Goal: Contribute content: Contribute content

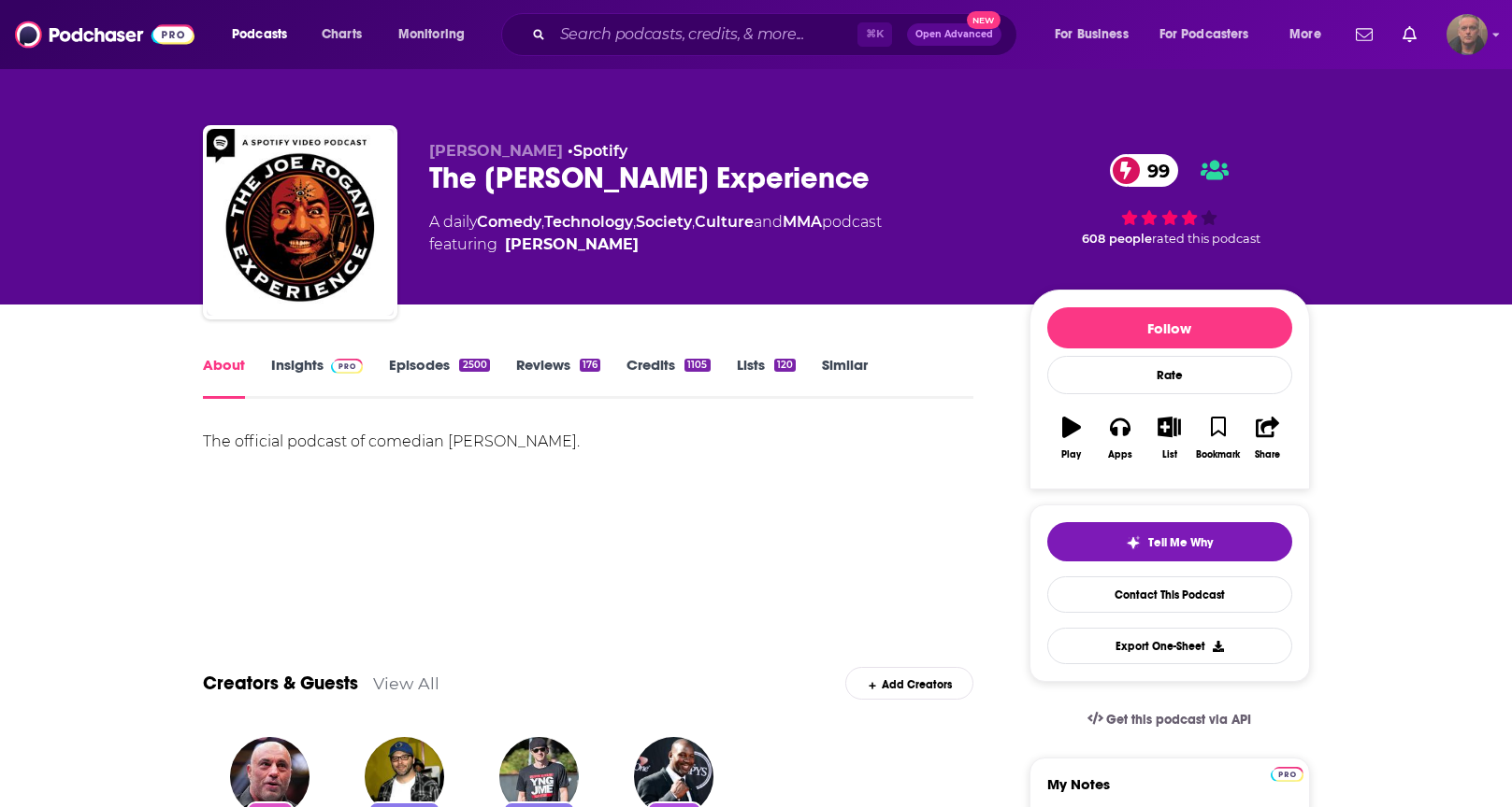
click at [305, 370] on link "Insights" at bounding box center [318, 377] width 92 height 43
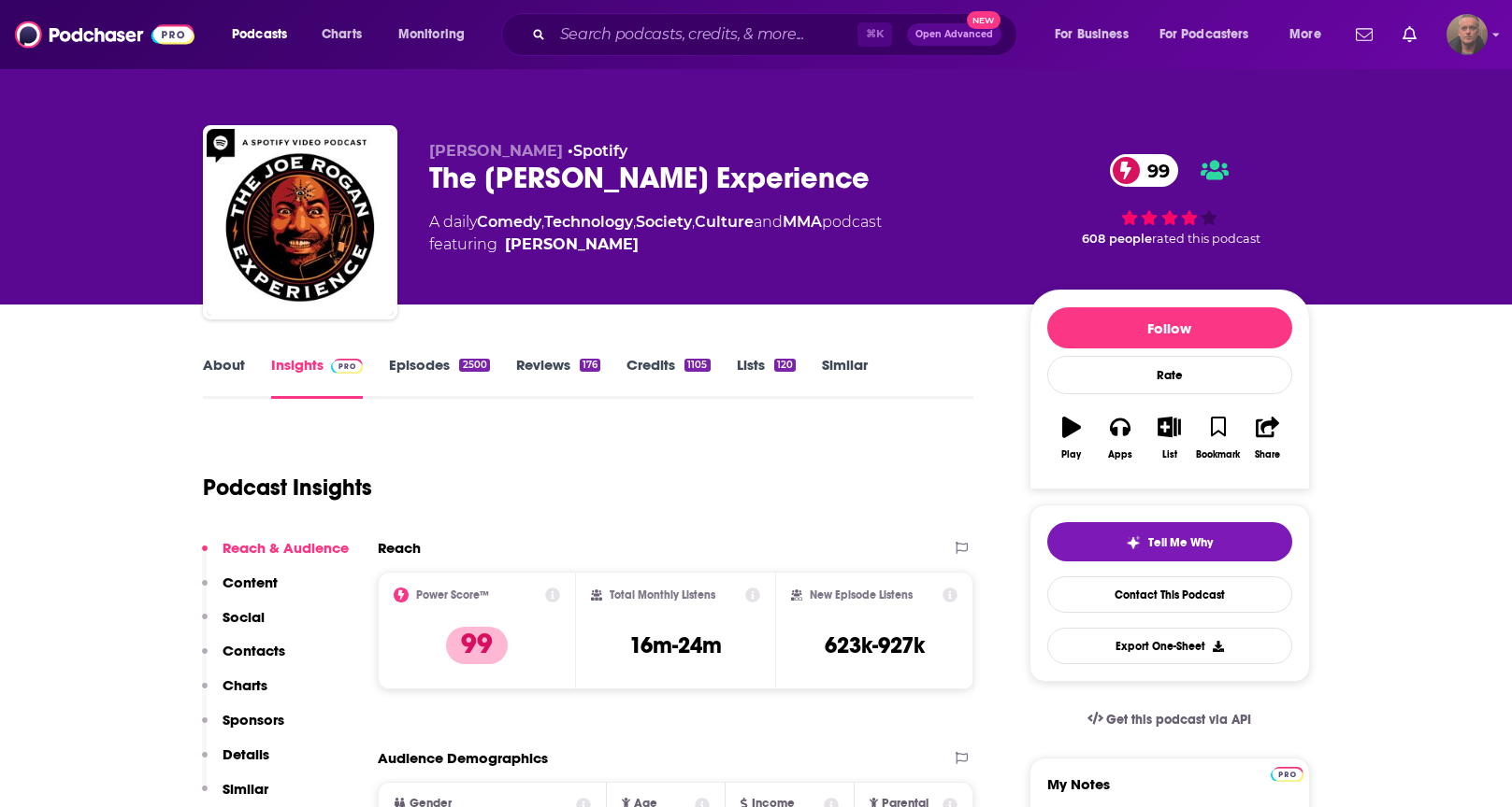
click at [317, 360] on link "Insights" at bounding box center [318, 377] width 92 height 43
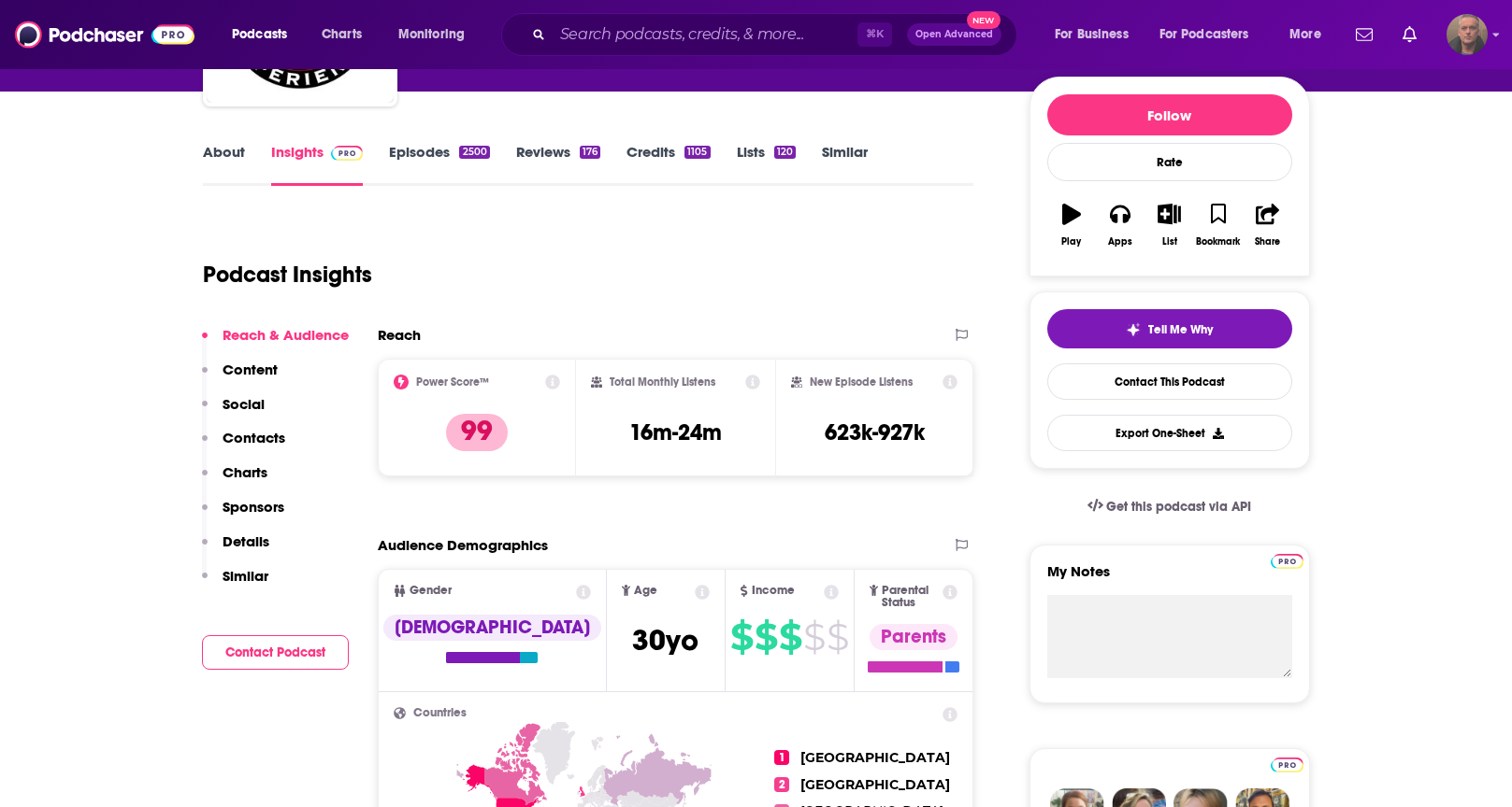
scroll to position [208, 0]
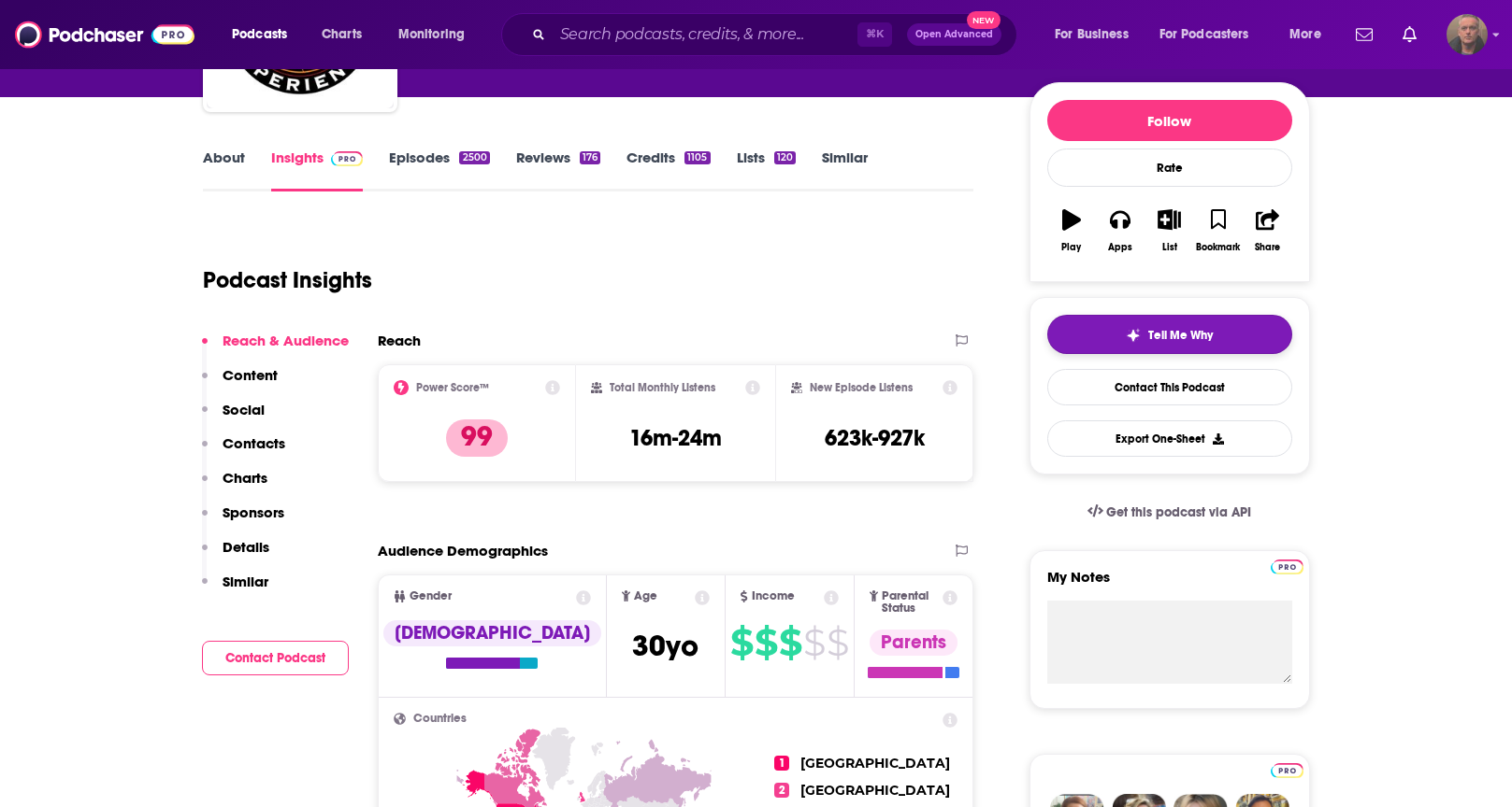
click at [1184, 335] on span "Tell Me Why" at bounding box center [1180, 336] width 64 height 15
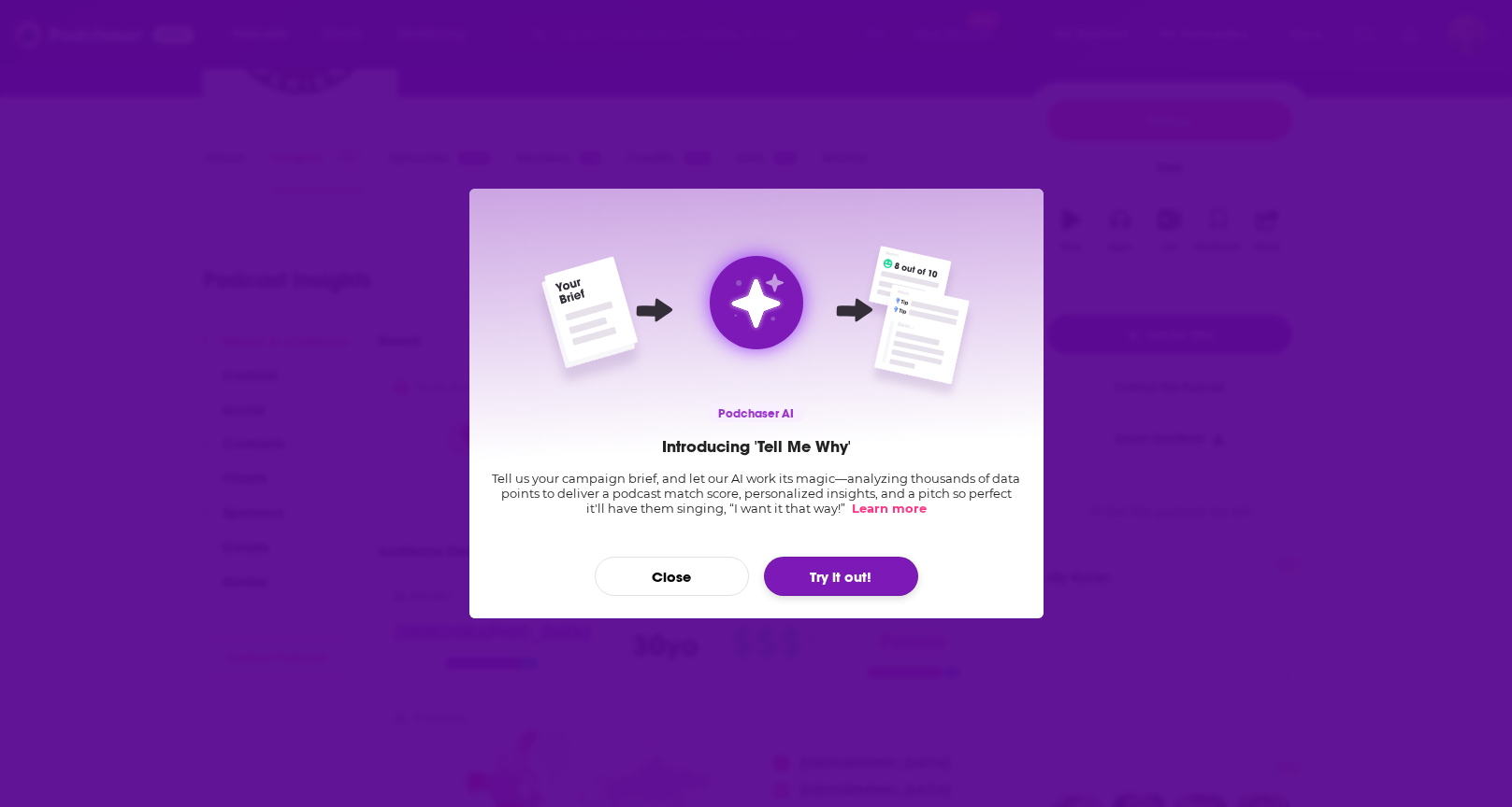
click at [798, 574] on button "Try it out!" at bounding box center [841, 576] width 154 height 39
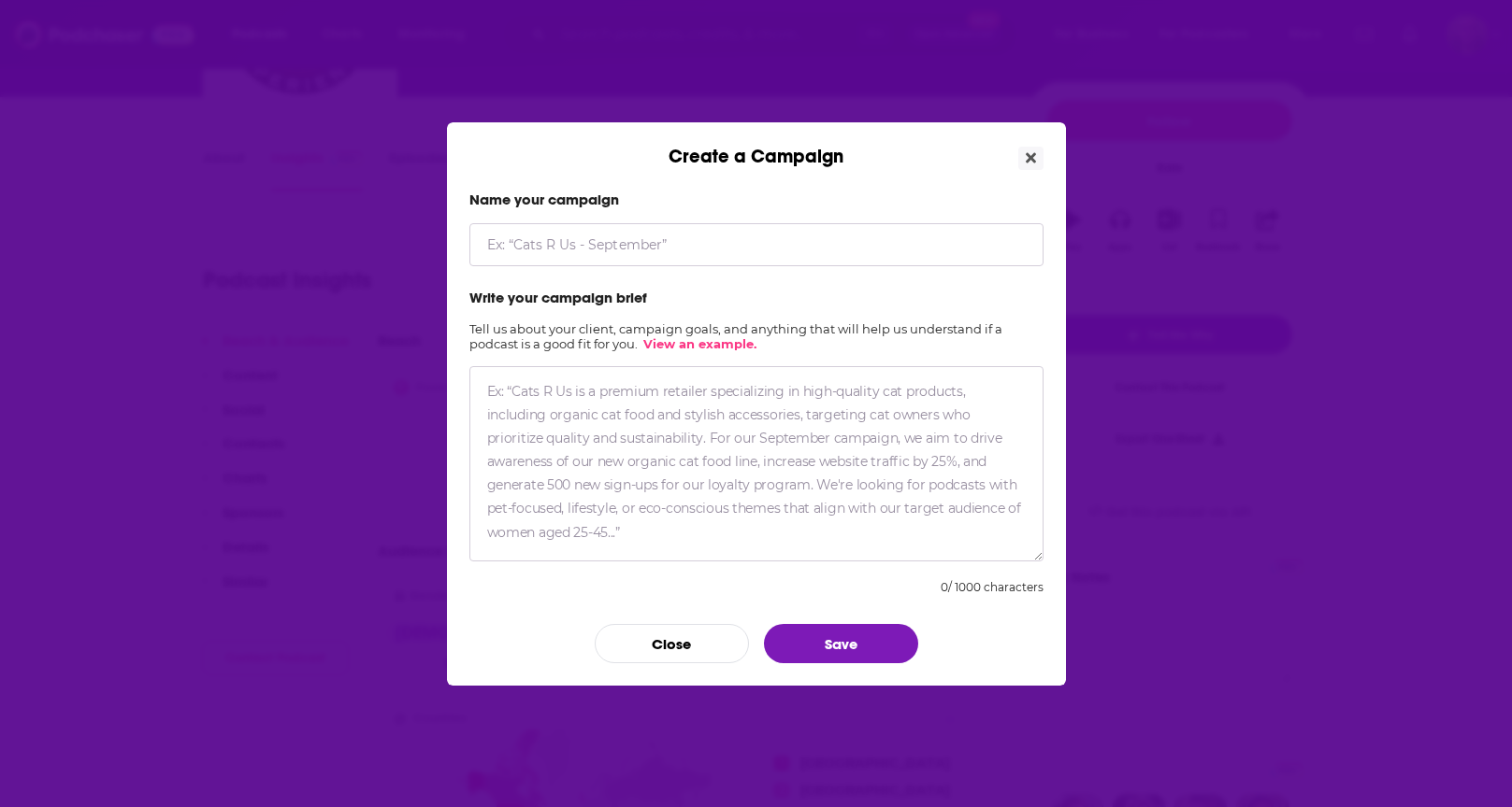
click at [532, 248] on input "Create a Campaign" at bounding box center [756, 244] width 575 height 43
type input "LifeX Campaign 1"
click at [525, 394] on textarea "Create a Campaign" at bounding box center [756, 464] width 575 height 195
click at [608, 422] on textarea "Create a Campaign" at bounding box center [756, 464] width 575 height 195
paste textarea "Loremip do SitaM ConsE ad e seddoeiusm temporin utla etdolore magnaa en admini …"
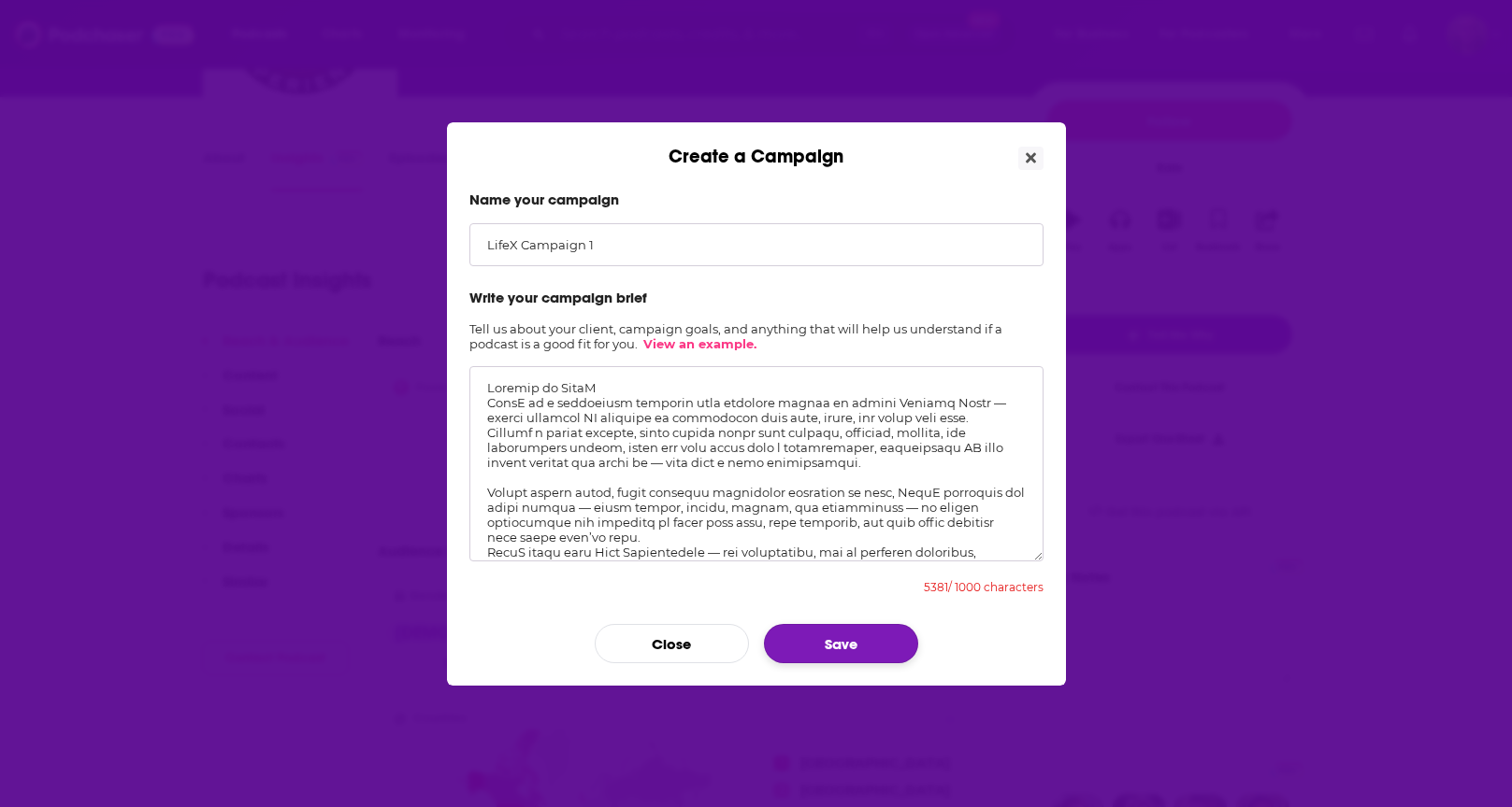
click at [834, 640] on button "Save" at bounding box center [841, 643] width 154 height 39
drag, startPoint x: 623, startPoint y: 385, endPoint x: 437, endPoint y: 384, distance: 186.0
click at [437, 384] on div "Create a Campaign Name your campaign LifeX Campaign 1 Write your campaign brief…" at bounding box center [756, 403] width 1512 height 807
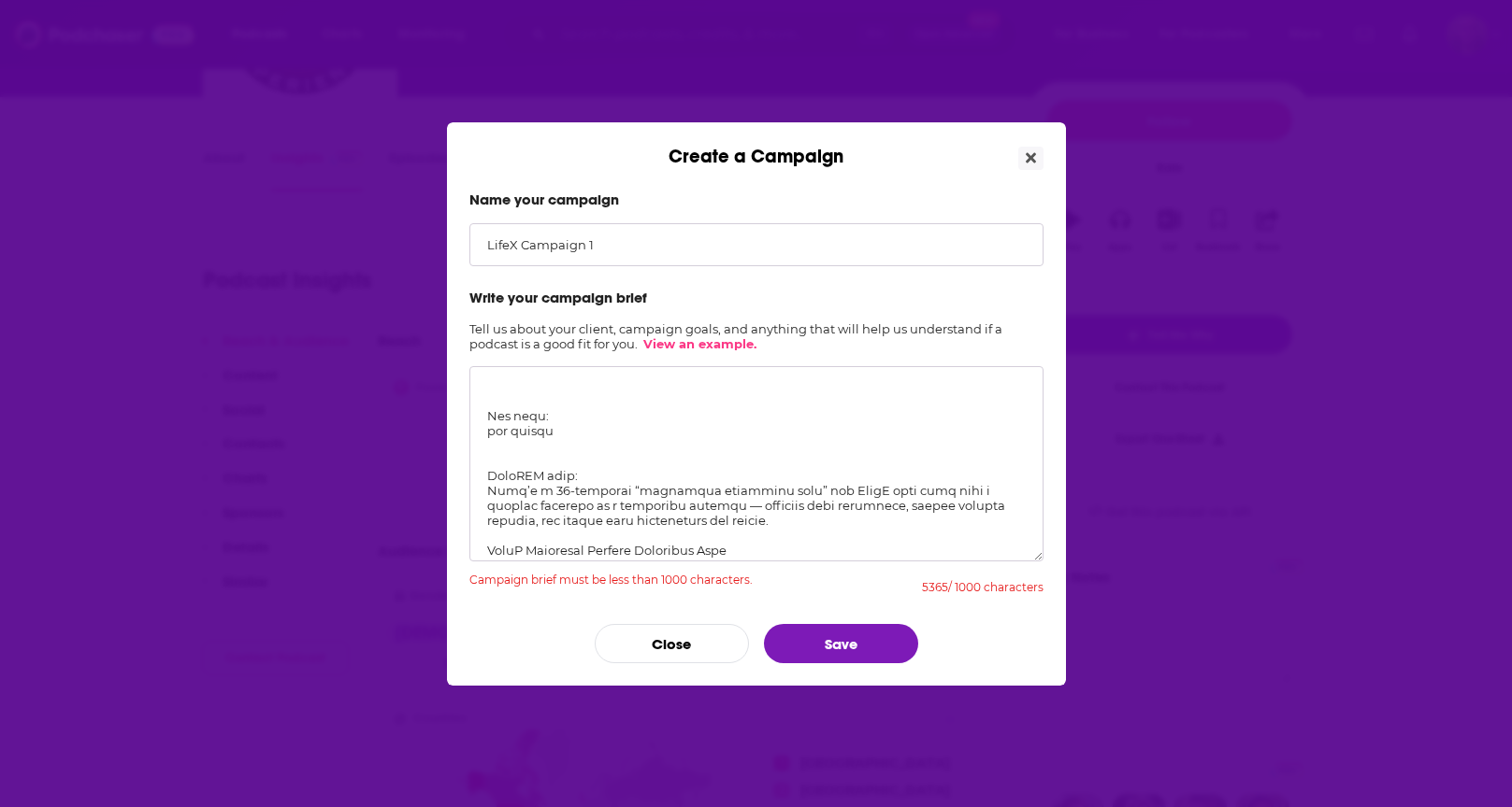
scroll to position [1235, 0]
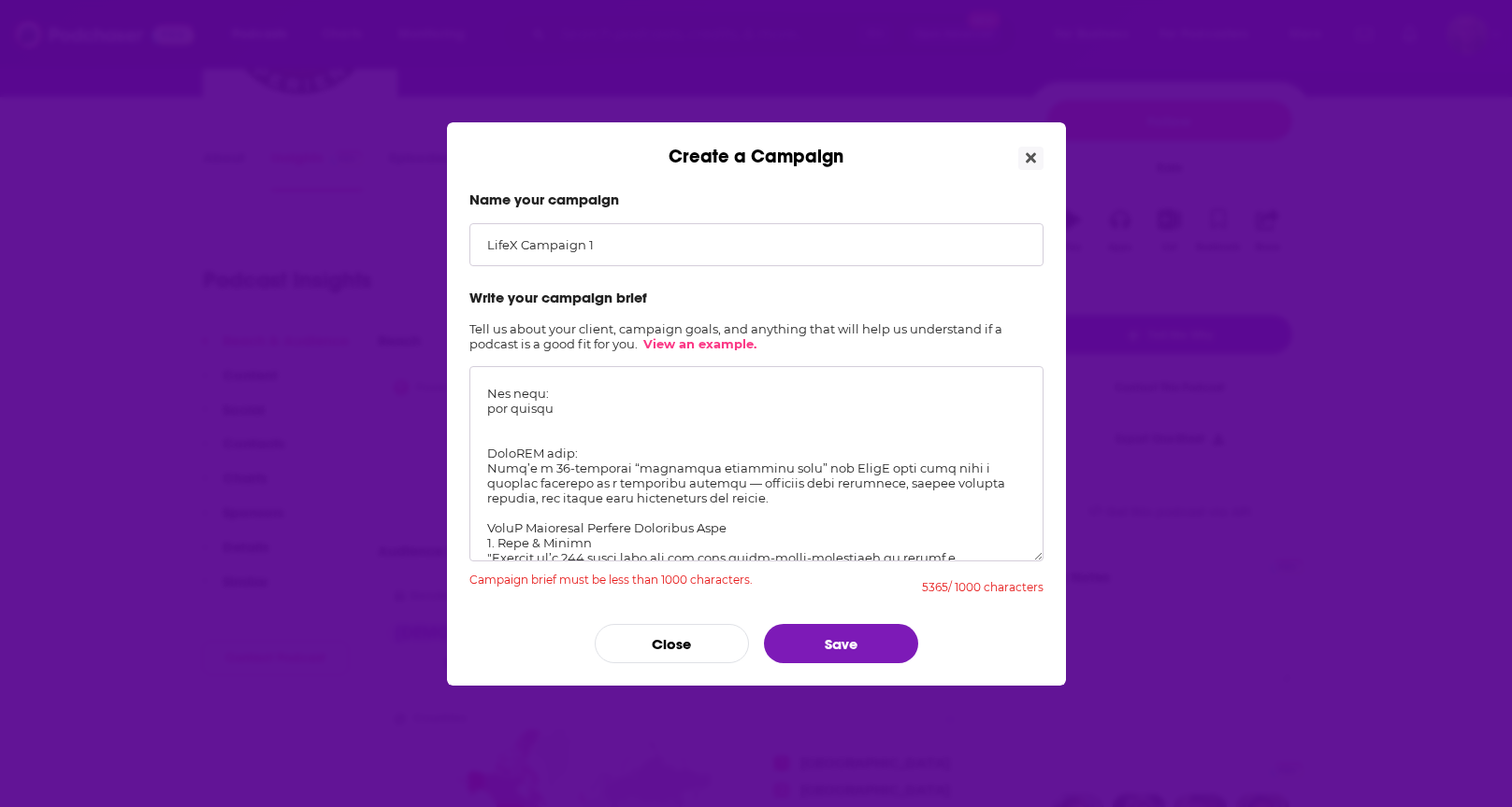
drag, startPoint x: 487, startPoint y: 468, endPoint x: 608, endPoint y: 492, distance: 123.4
click at [608, 492] on textarea "Create a Campaign" at bounding box center [756, 464] width 575 height 195
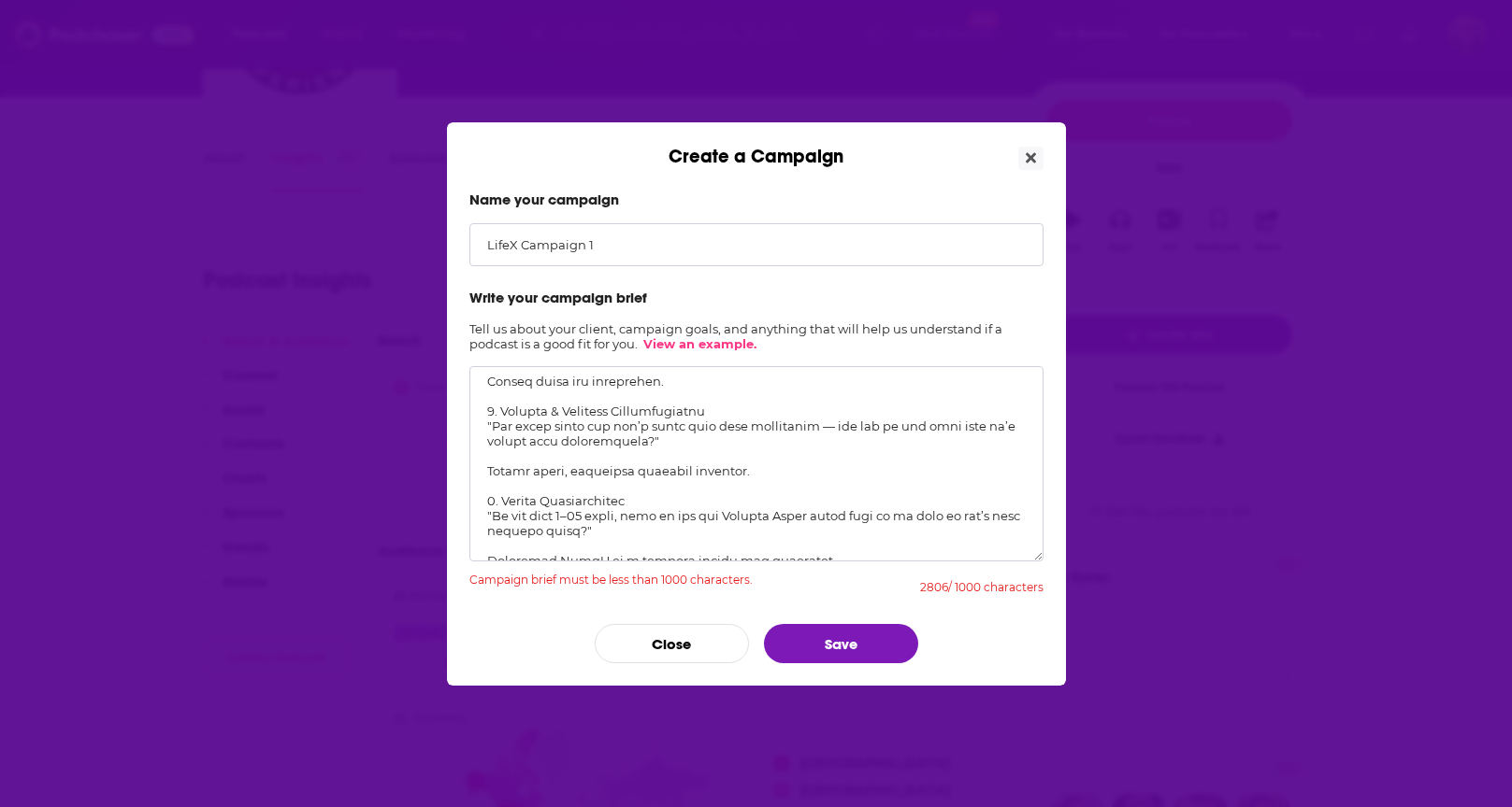
scroll to position [999, 0]
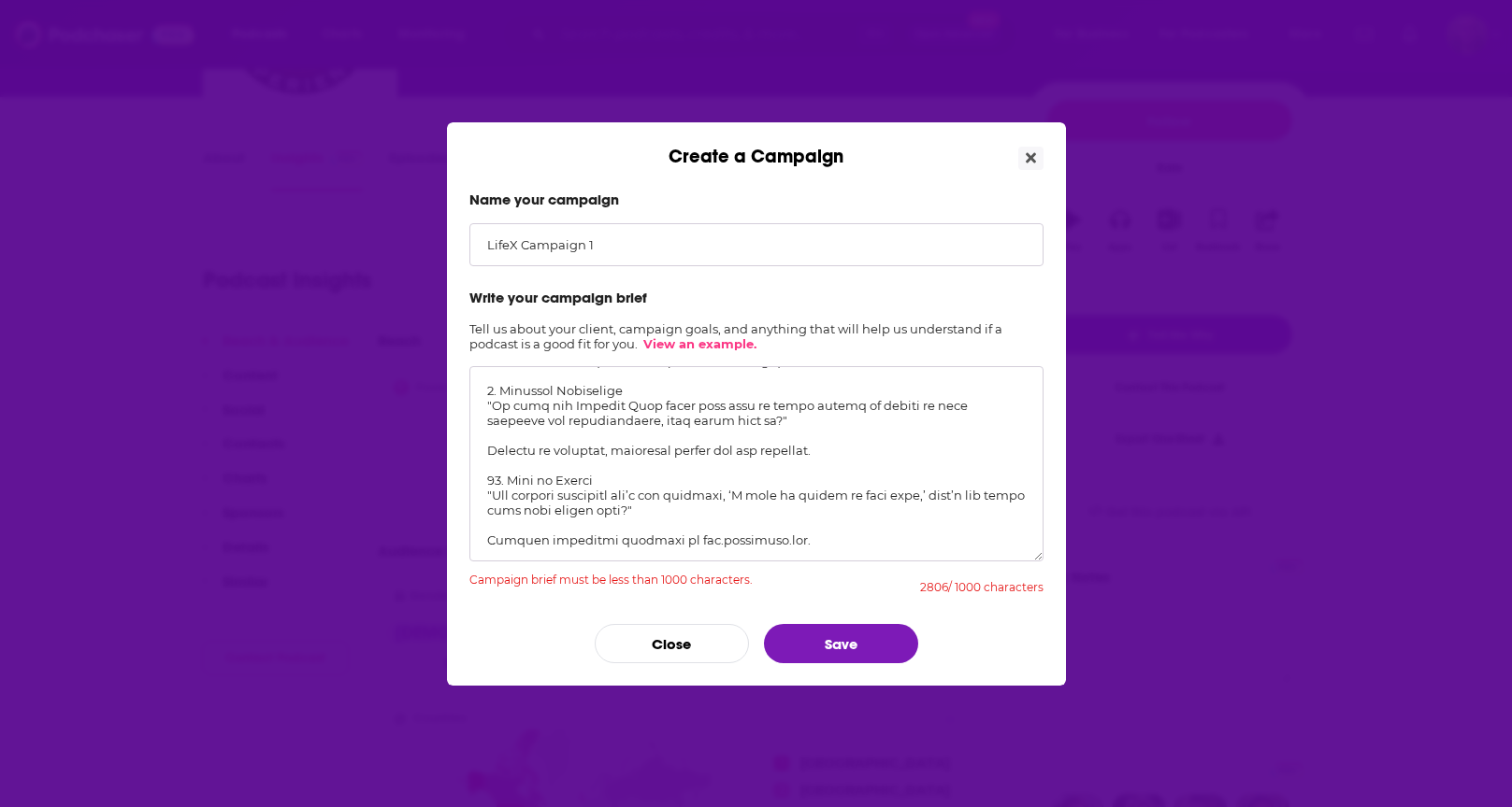
drag, startPoint x: 782, startPoint y: 509, endPoint x: 488, endPoint y: 498, distance: 294.2
click at [488, 498] on textarea "Create a Campaign" at bounding box center [756, 464] width 575 height 195
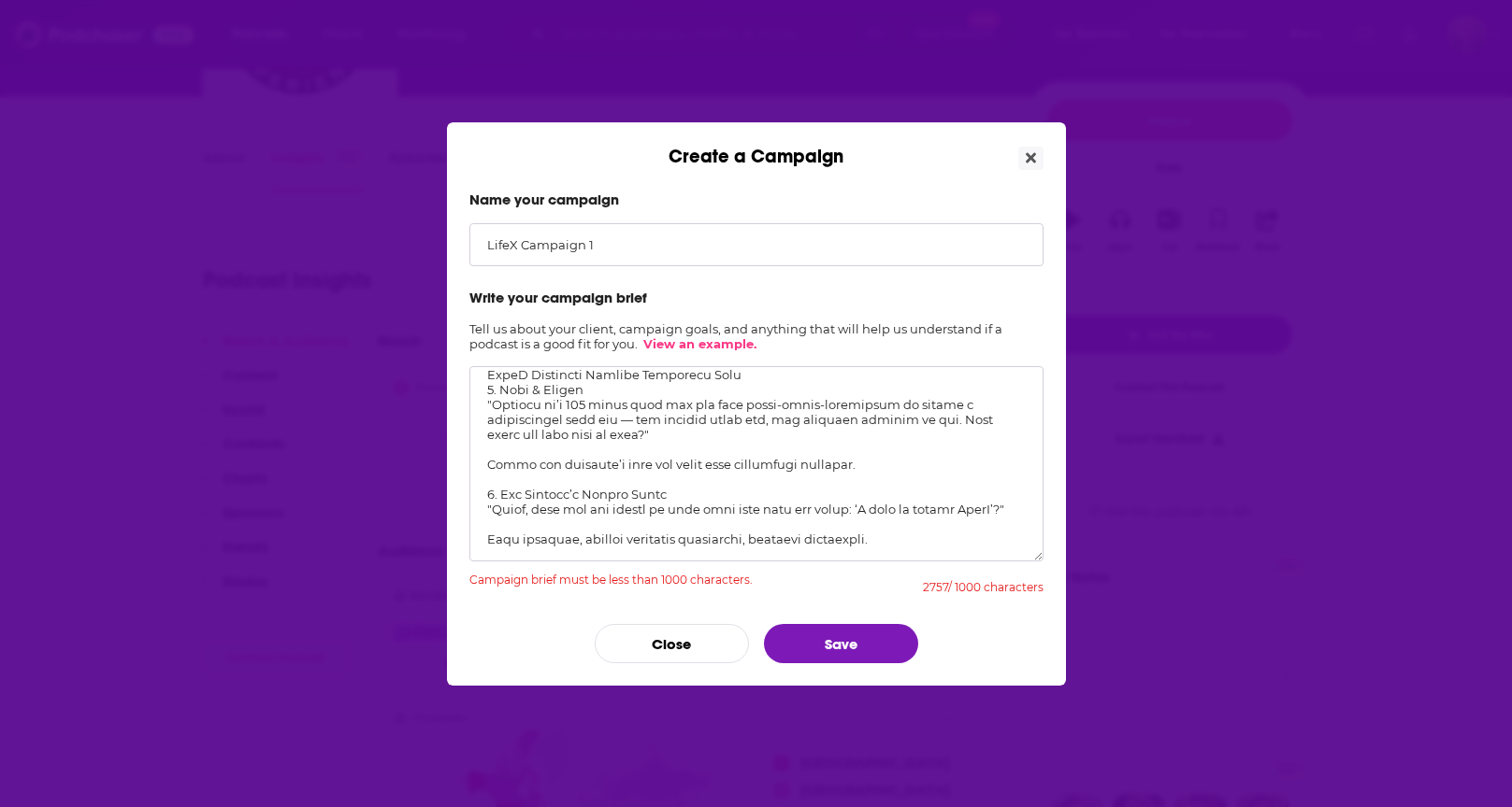
scroll to position [0, 0]
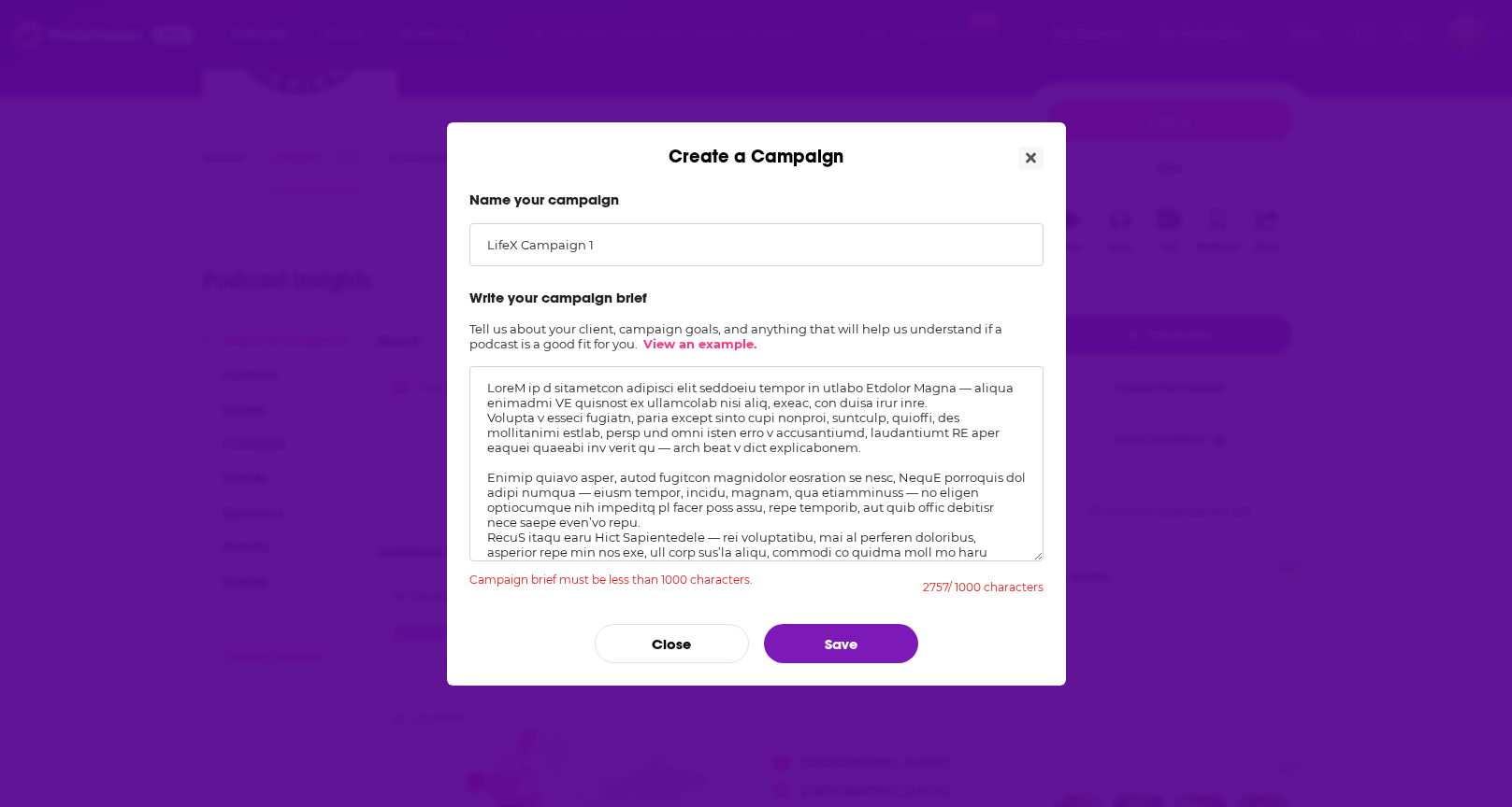
click at [490, 403] on textarea "Create a Campaign" at bounding box center [756, 464] width 575 height 195
click at [823, 448] on textarea "Create a Campaign" at bounding box center [756, 464] width 575 height 195
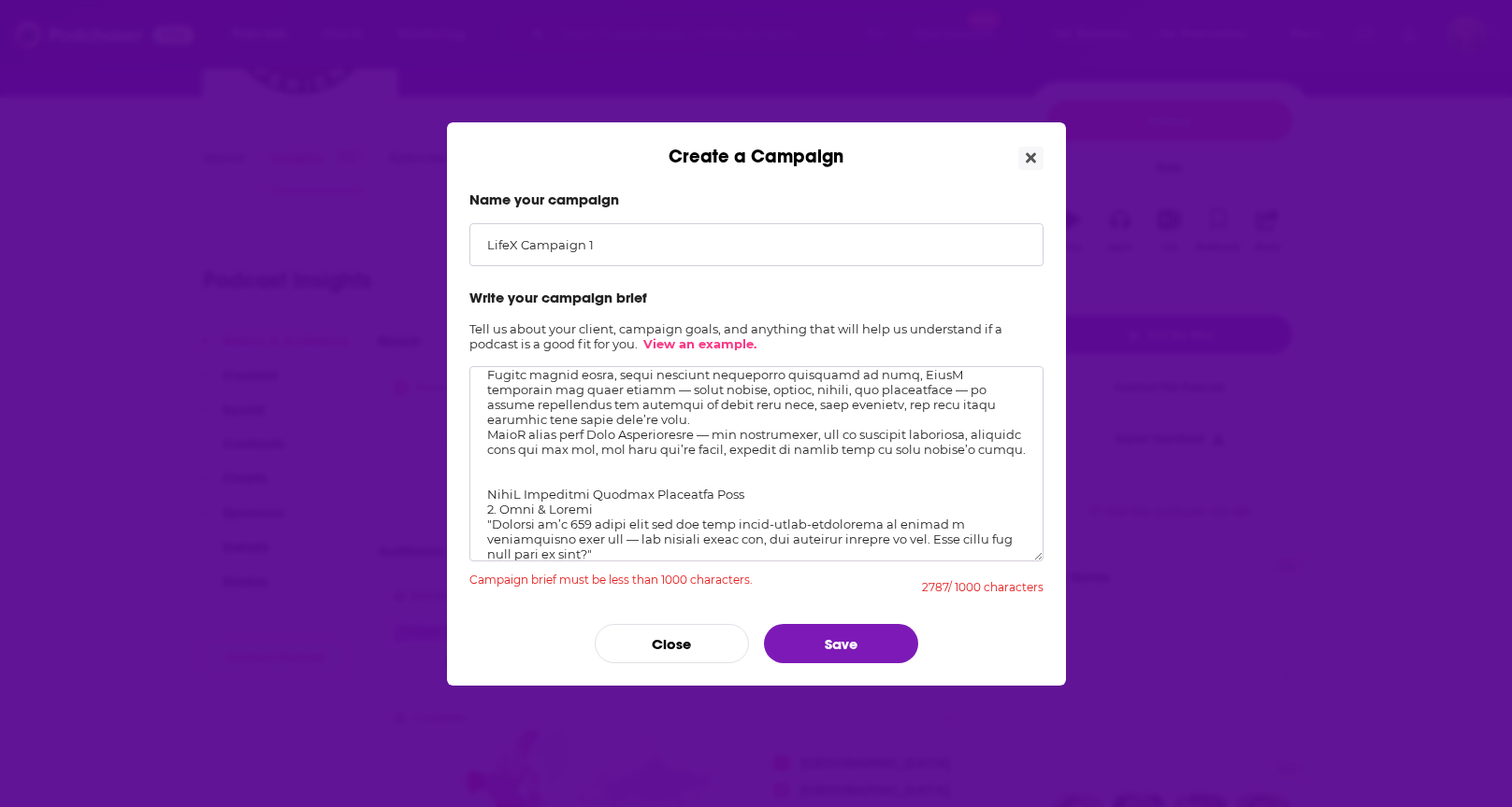
scroll to position [118, 0]
click at [733, 421] on textarea "Create a Campaign" at bounding box center [756, 464] width 575 height 195
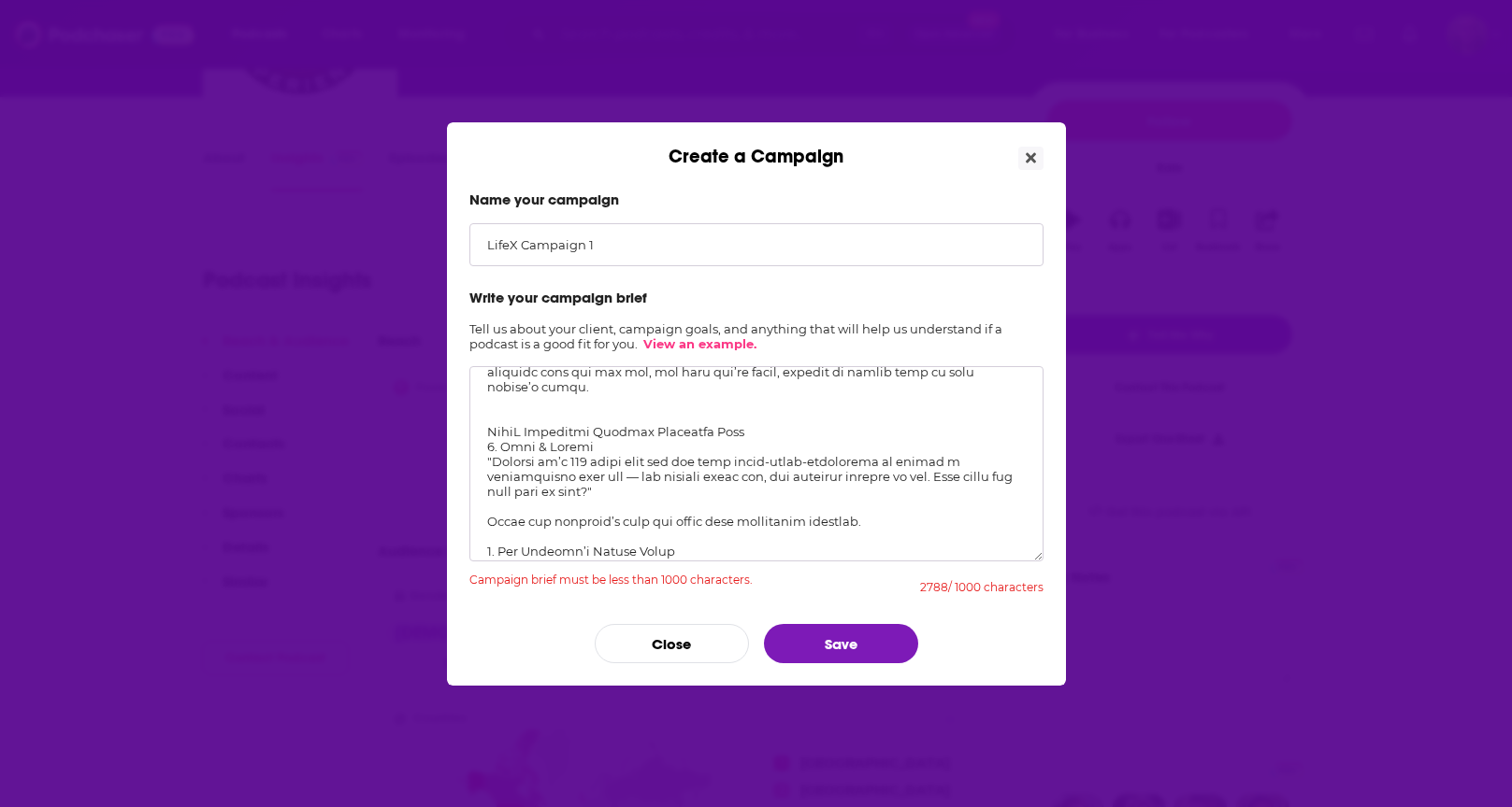
scroll to position [202, 0]
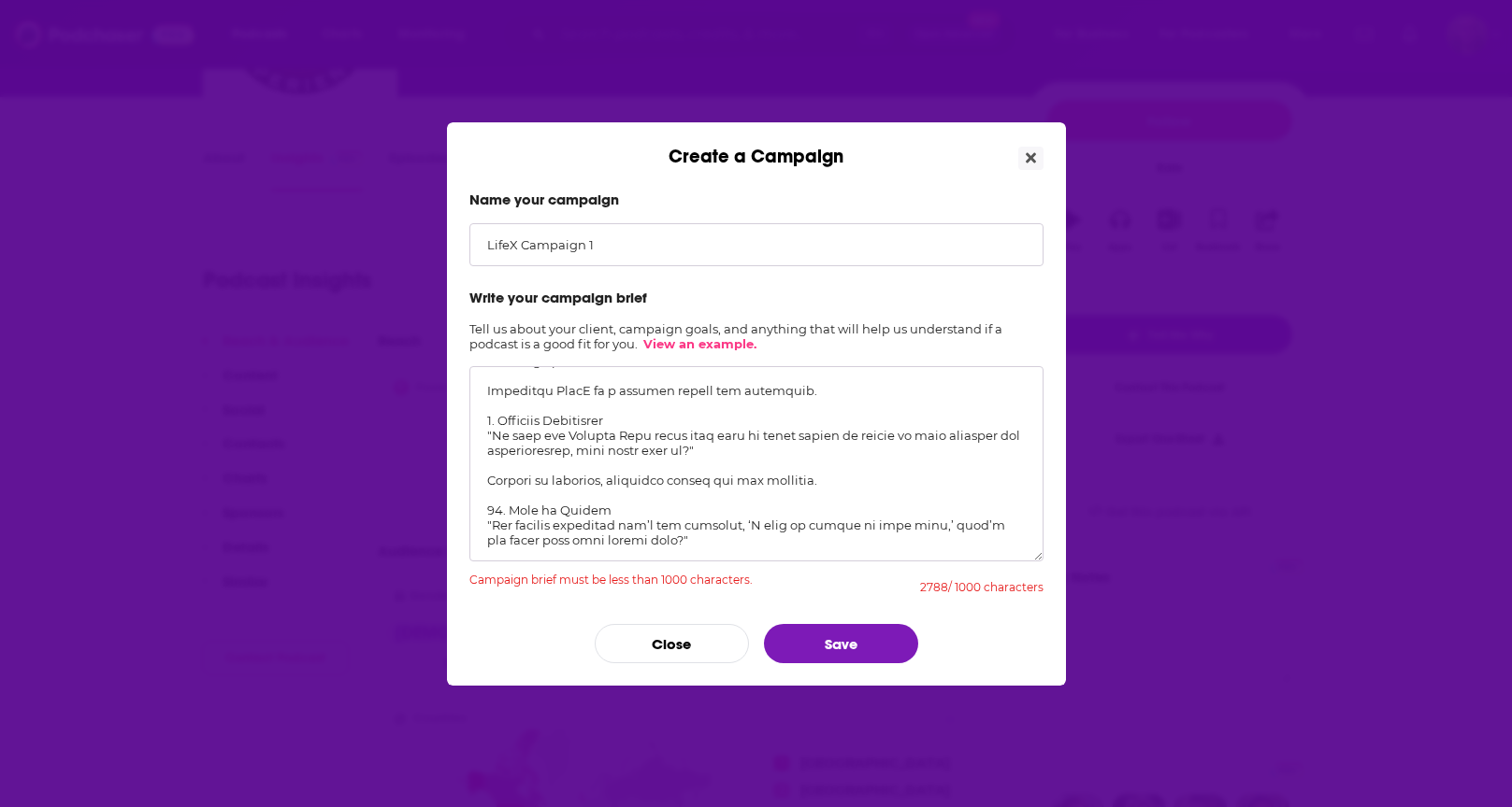
drag, startPoint x: 487, startPoint y: 411, endPoint x: 808, endPoint y: 789, distance: 495.9
click at [808, 794] on div "Create a Campaign Name your campaign LifeX Campaign 1 Write your campaign brief…" at bounding box center [756, 403] width 1512 height 807
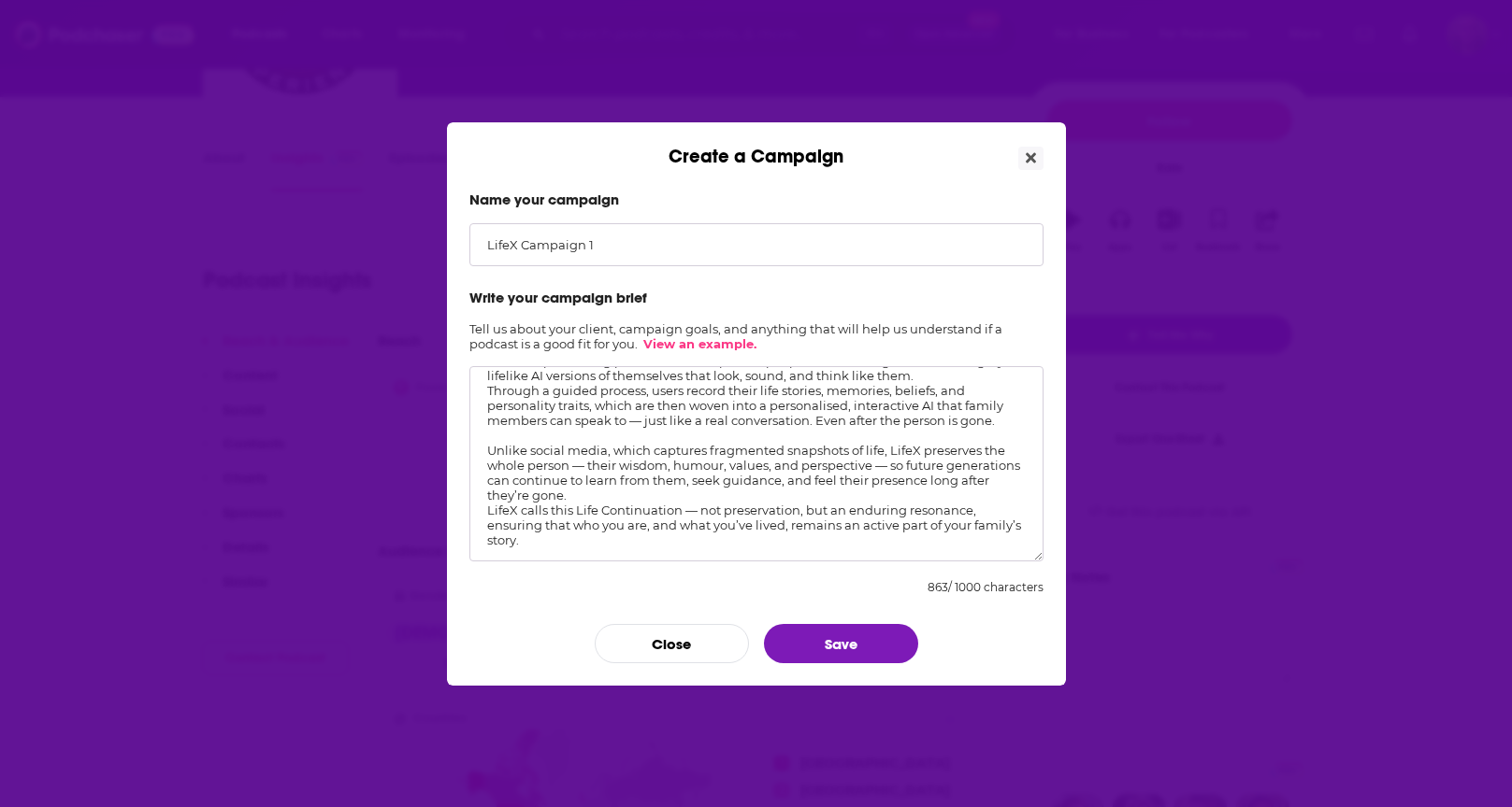
scroll to position [0, 0]
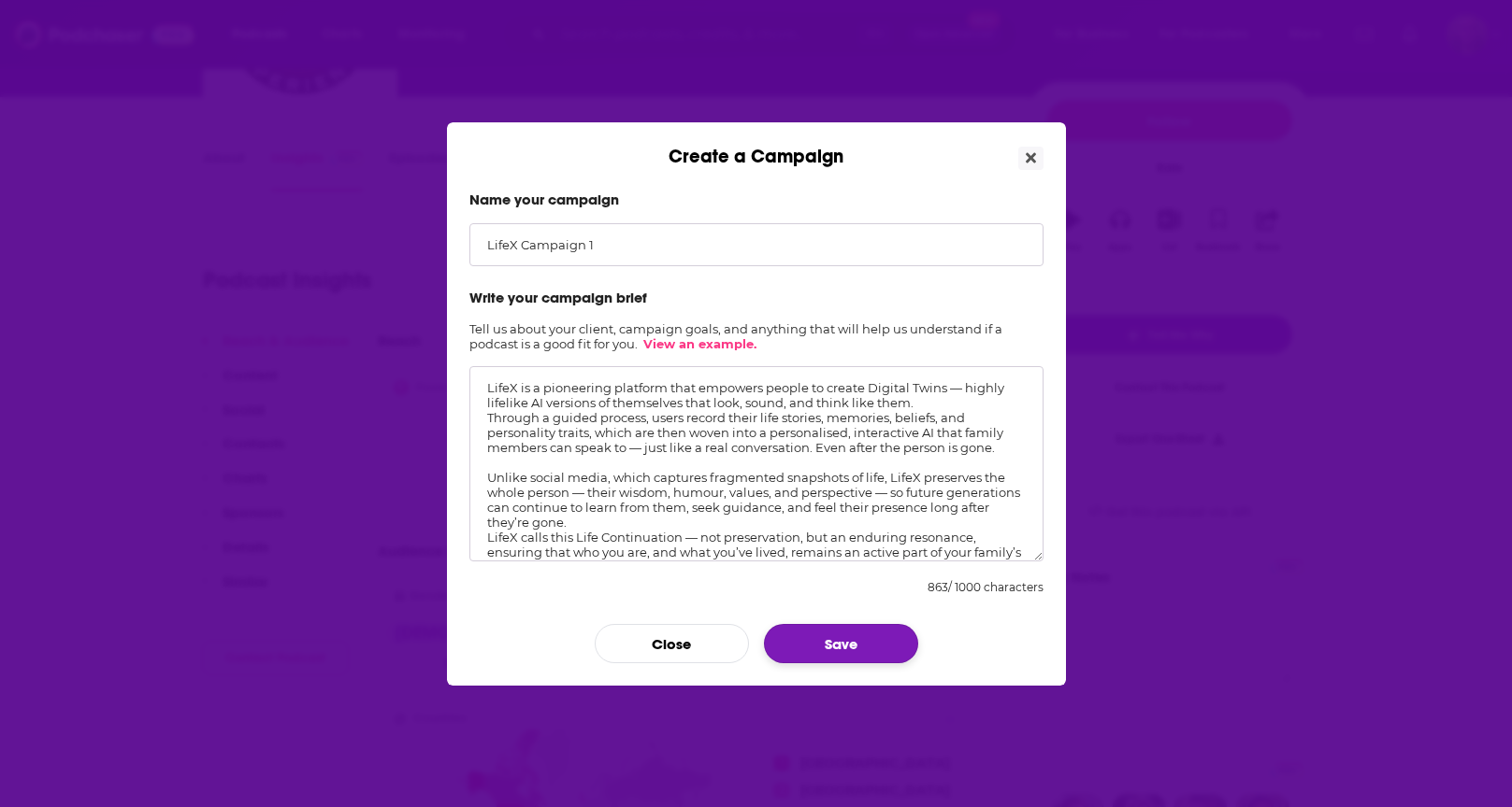
type textarea "LifeX is a pioneering platform that empowers people to create Digital Twins — h…"
click at [845, 630] on button "Save" at bounding box center [841, 643] width 154 height 39
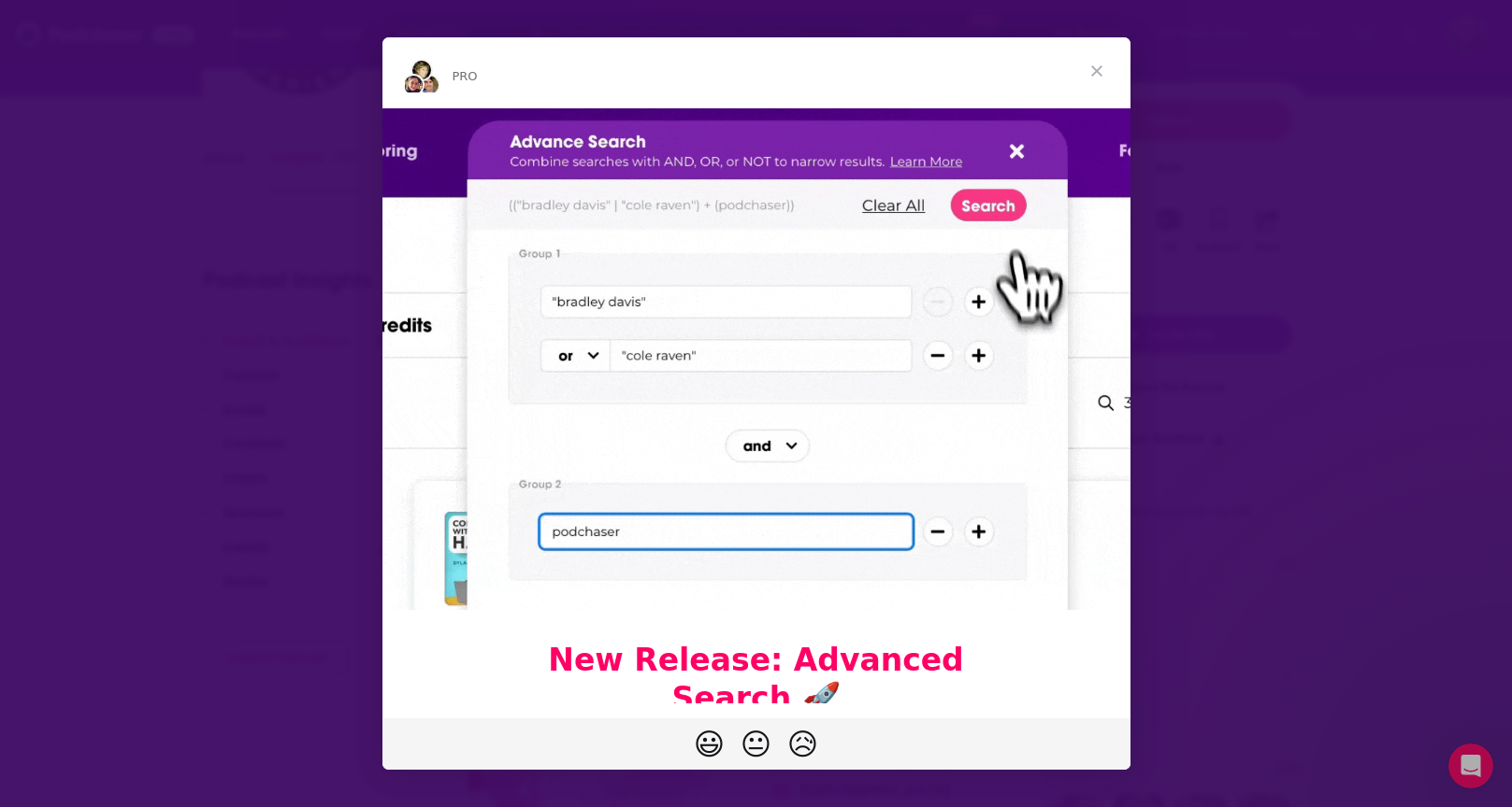
click at [1010, 152] on img "Intercom messenger" at bounding box center [756, 360] width 748 height 502
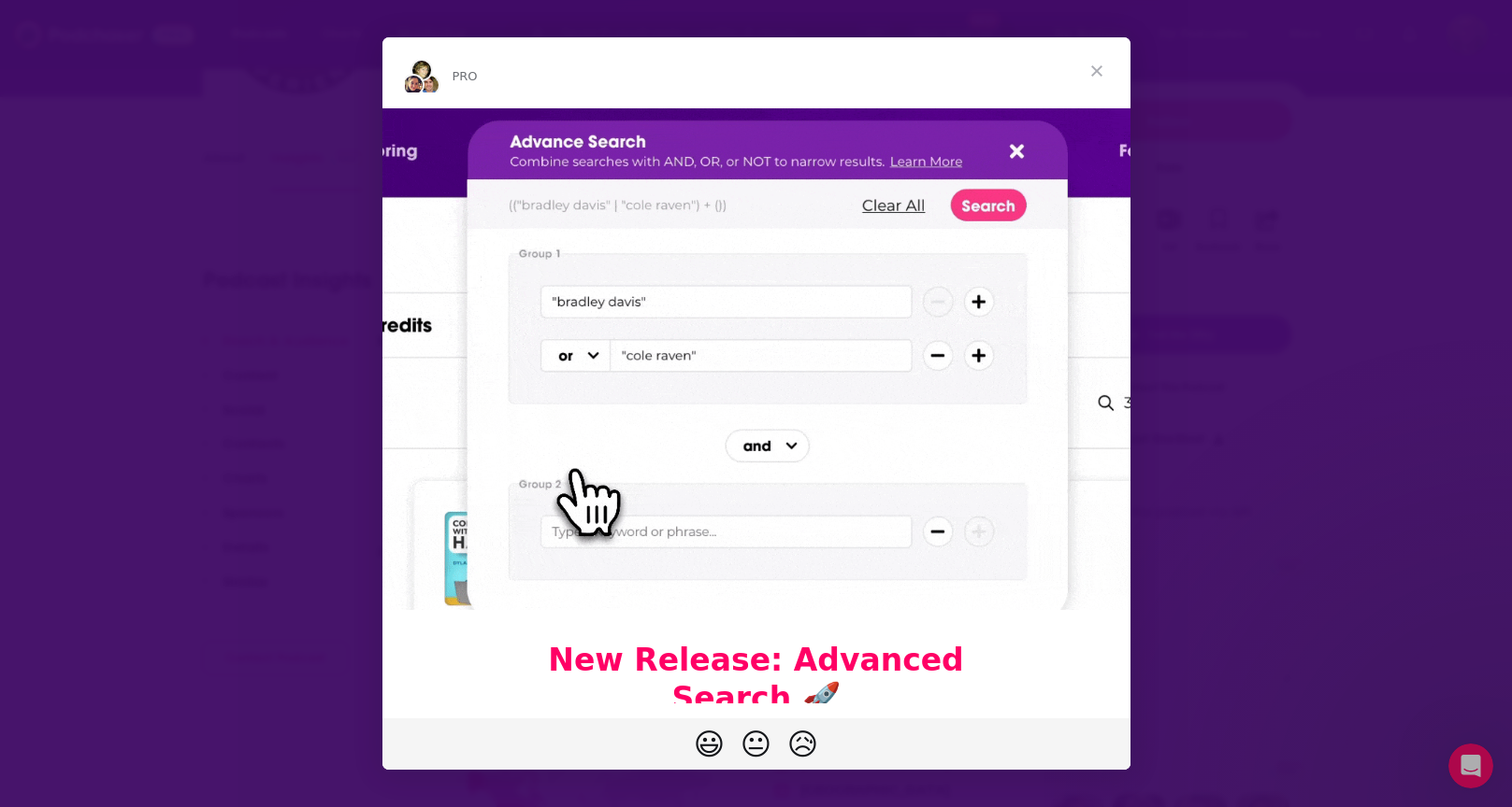
click at [1107, 73] on span "Close" at bounding box center [1097, 71] width 67 height 67
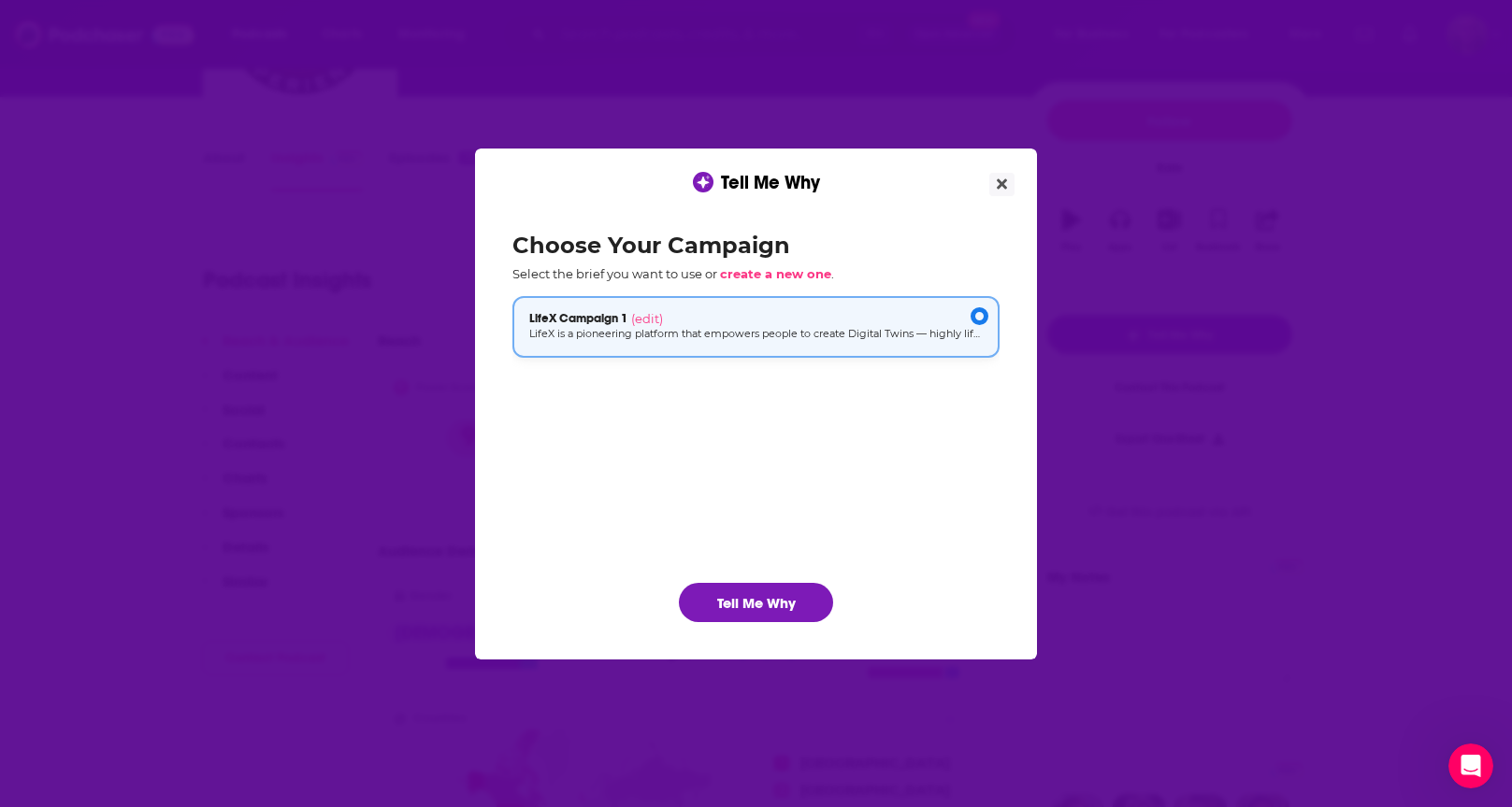
click at [912, 315] on div "LifeX Campaign 1 (edit)" at bounding box center [756, 319] width 453 height 15
click at [770, 383] on ul "LifeX Campaign 1 (edit) LifeX is a pioneering platform that empowers people to …" at bounding box center [756, 424] width 487 height 257
click at [978, 314] on div "[object Object]" at bounding box center [979, 316] width 17 height 17
click at [800, 613] on button "Tell Me Why" at bounding box center [756, 602] width 154 height 39
